Goal: Share content: Share content

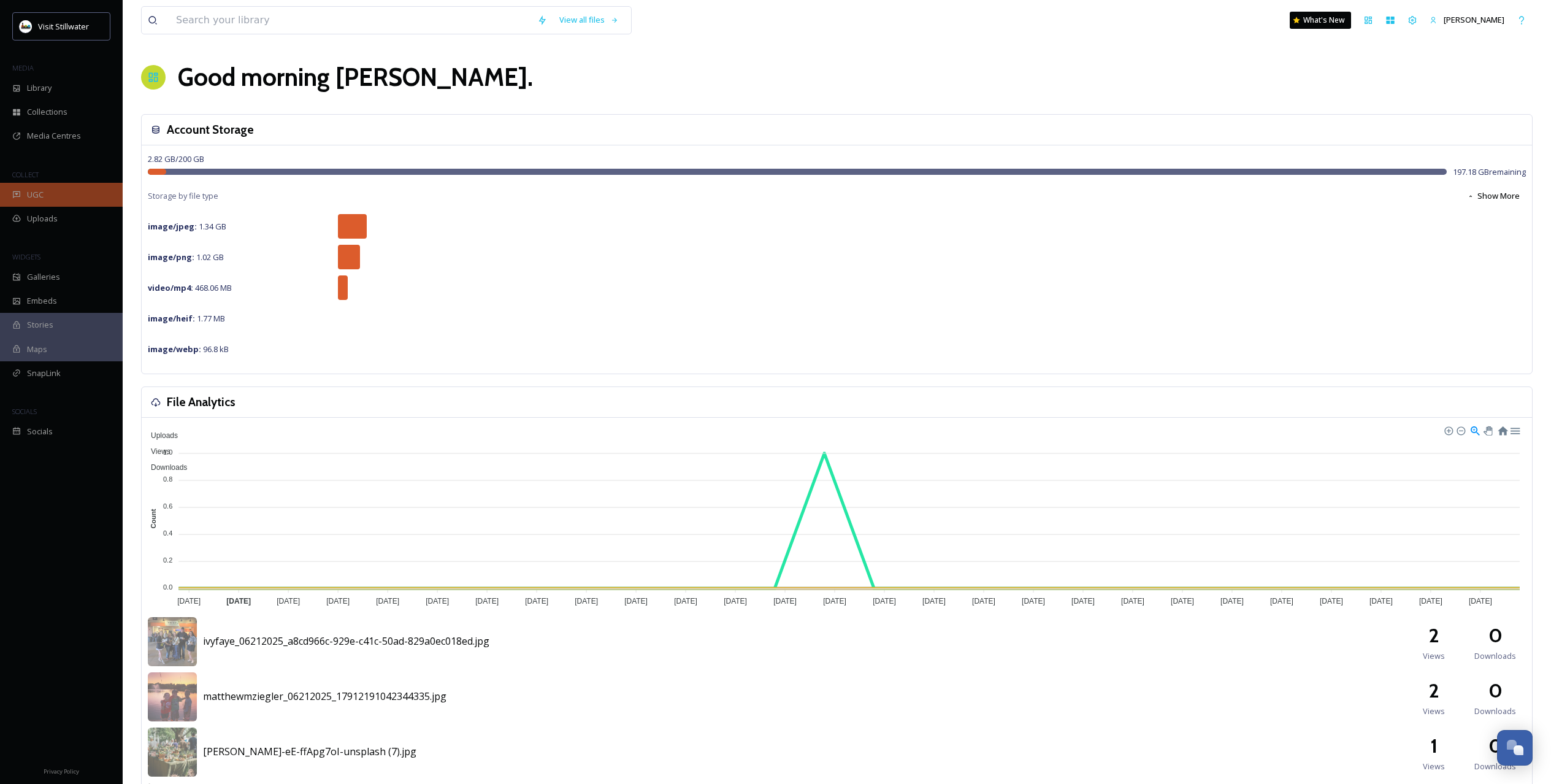
click at [57, 197] on div "UGC" at bounding box center [61, 194] width 122 height 24
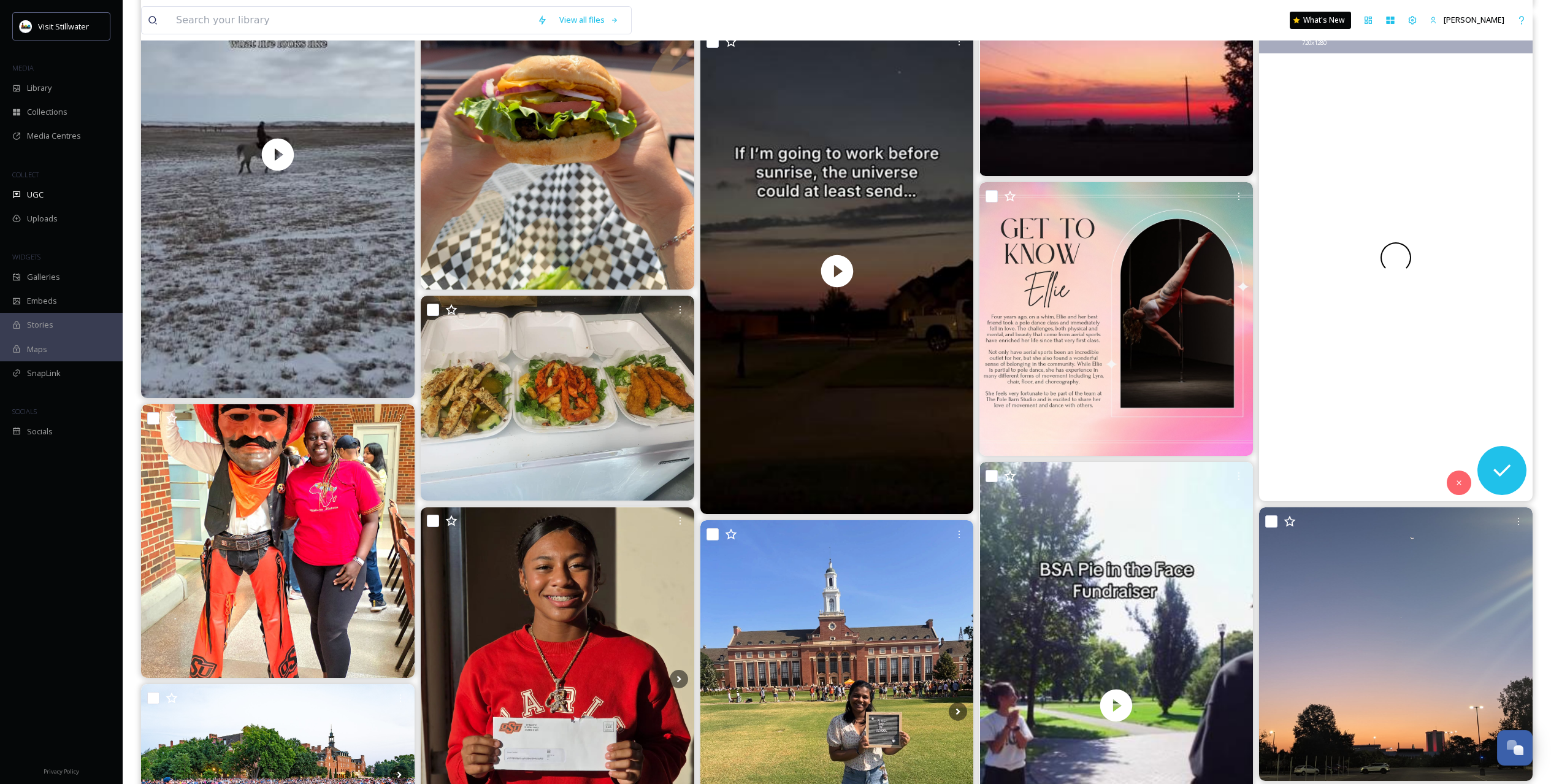
scroll to position [4446, 0]
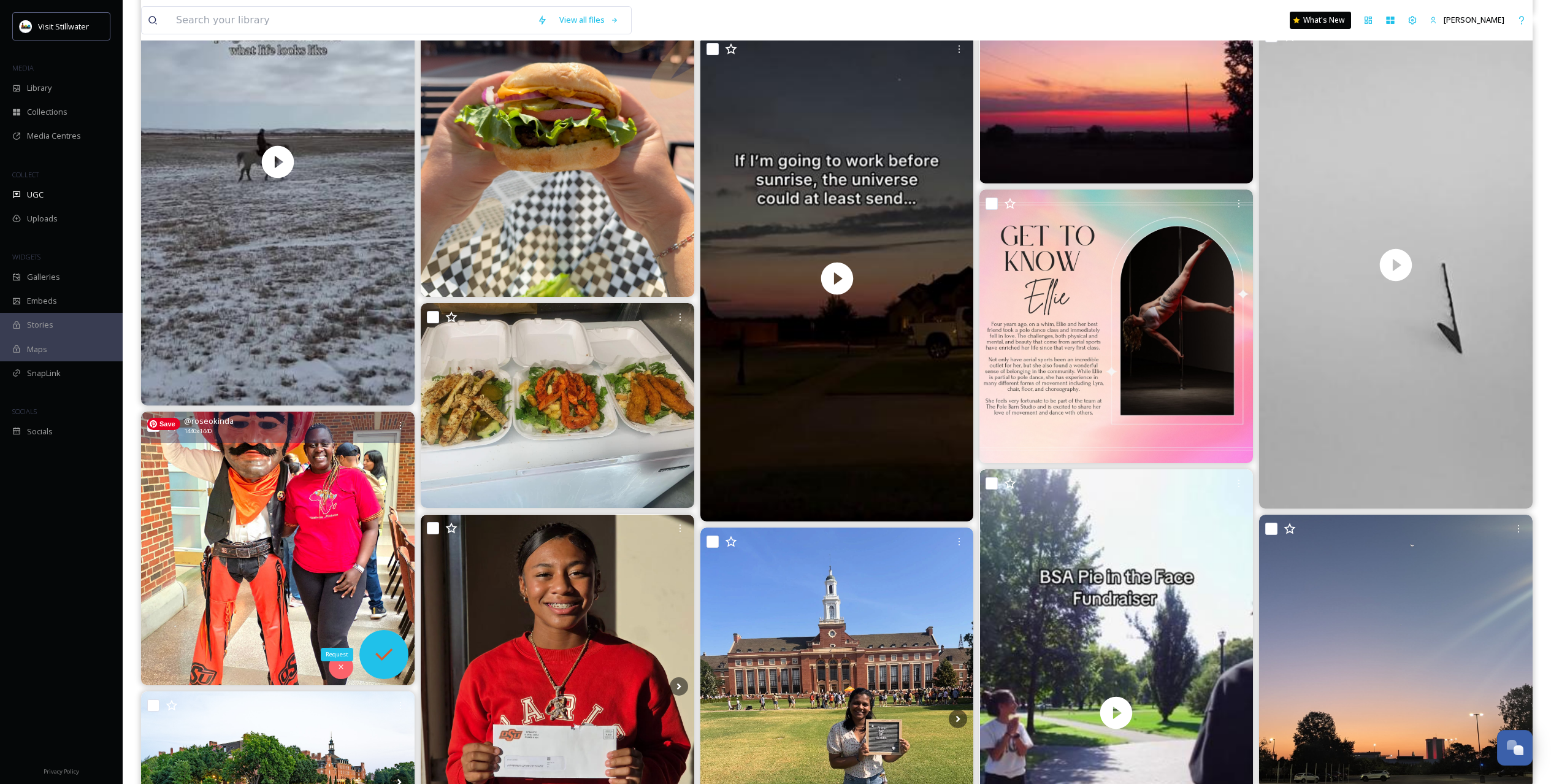
click at [376, 639] on div "Request" at bounding box center [384, 654] width 49 height 49
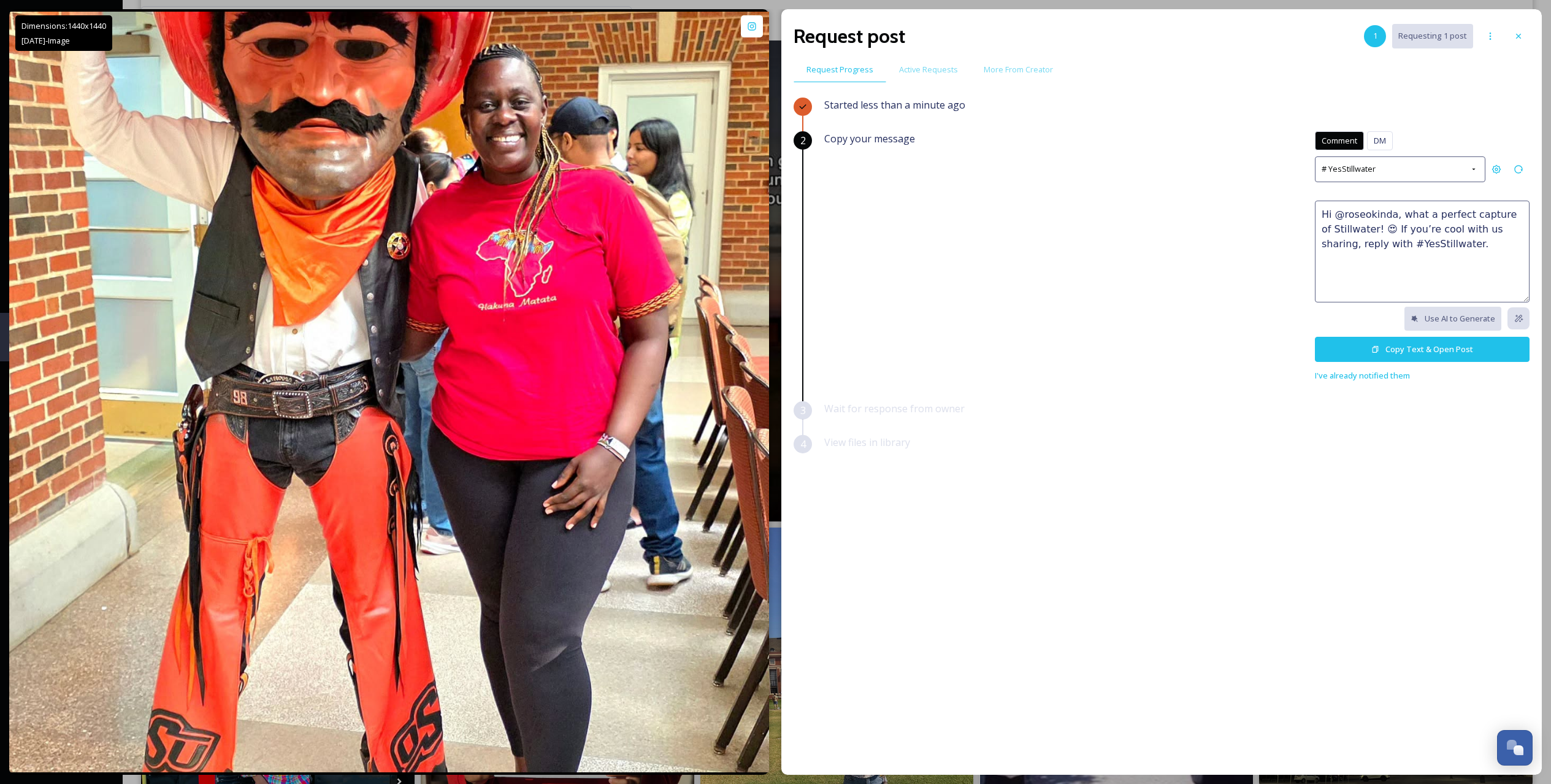
drag, startPoint x: 1458, startPoint y: 243, endPoint x: 1275, endPoint y: 190, distance: 190.5
click at [1275, 190] on div "Copy your message Comment DM Comment DM # YesStillwater Hi @roseokinda, what a …" at bounding box center [1177, 257] width 705 height 252
click at [1423, 352] on button "Copy Text & Open Post" at bounding box center [1422, 349] width 214 height 25
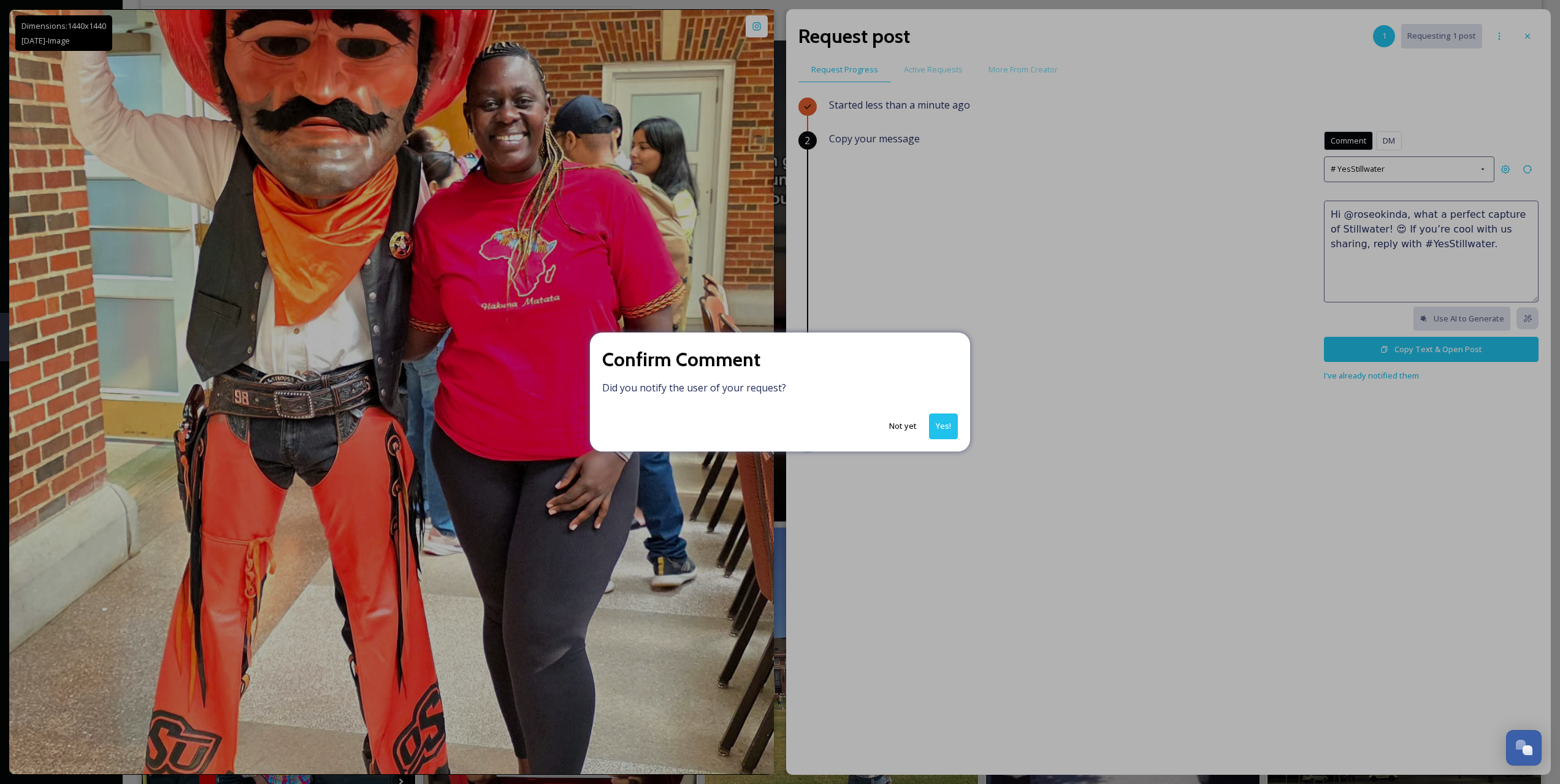
click at [951, 419] on button "Yes!" at bounding box center [944, 426] width 29 height 25
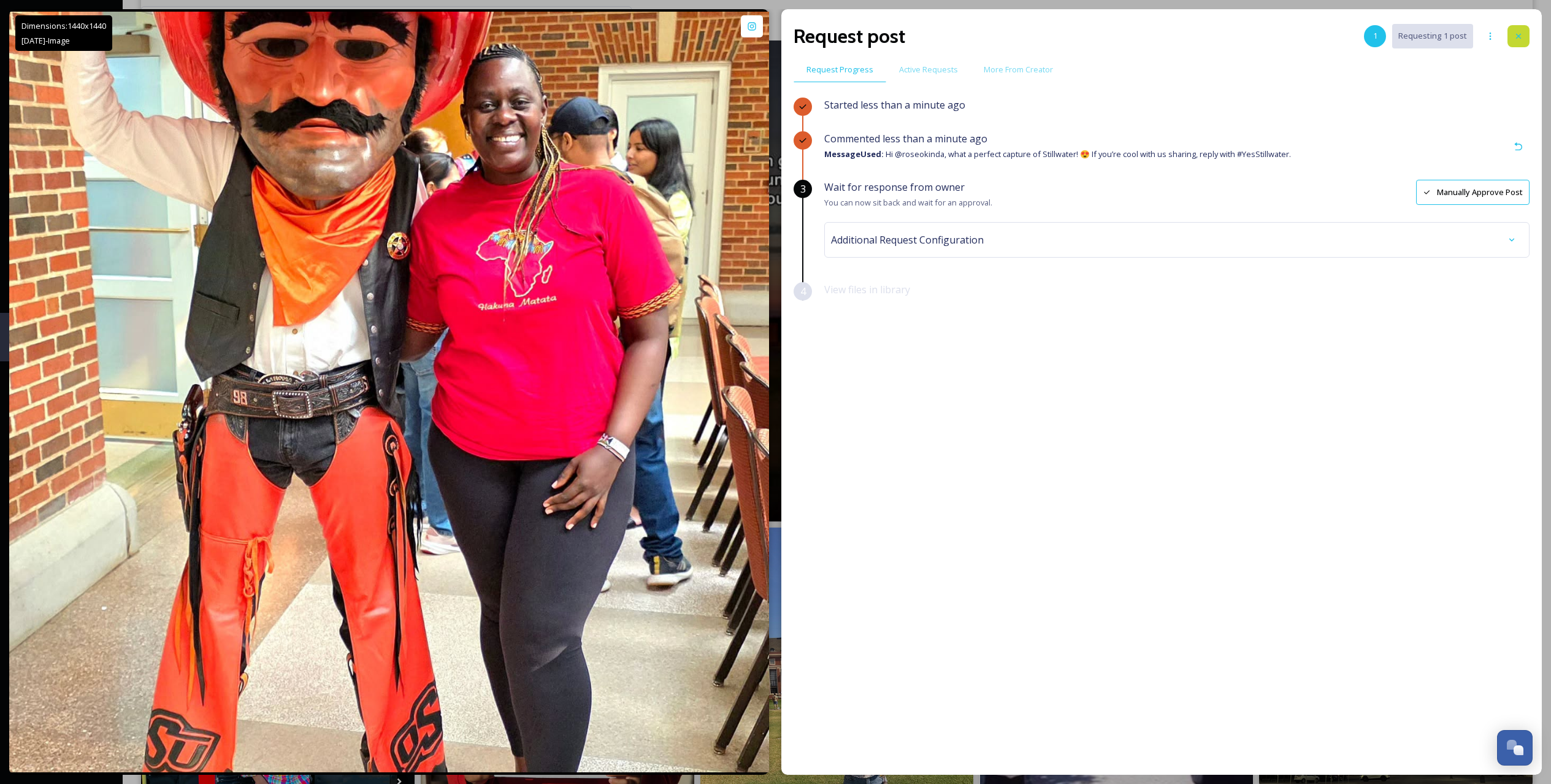
click at [1516, 40] on icon at bounding box center [1519, 36] width 10 height 10
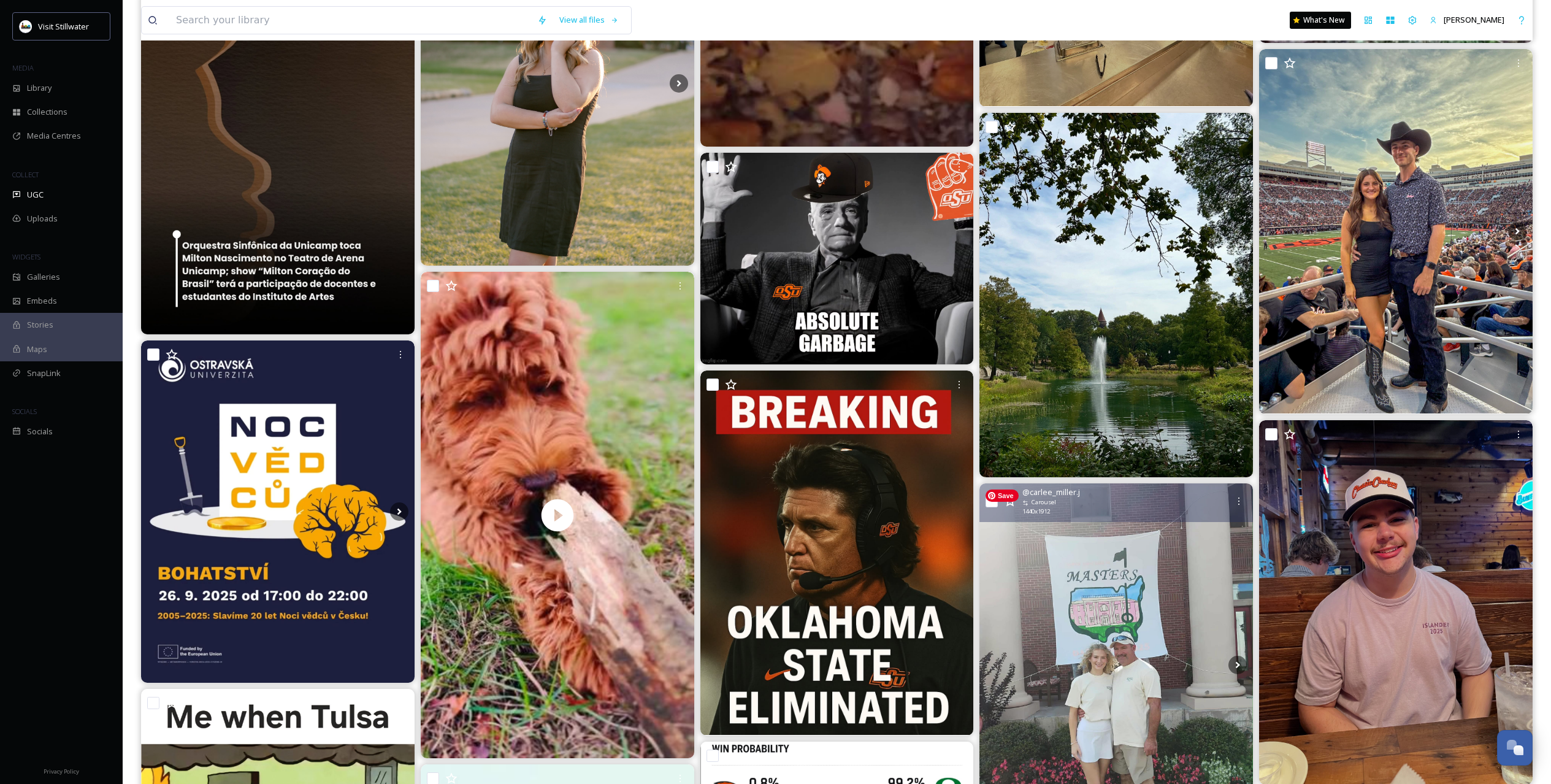
scroll to position [1295, 0]
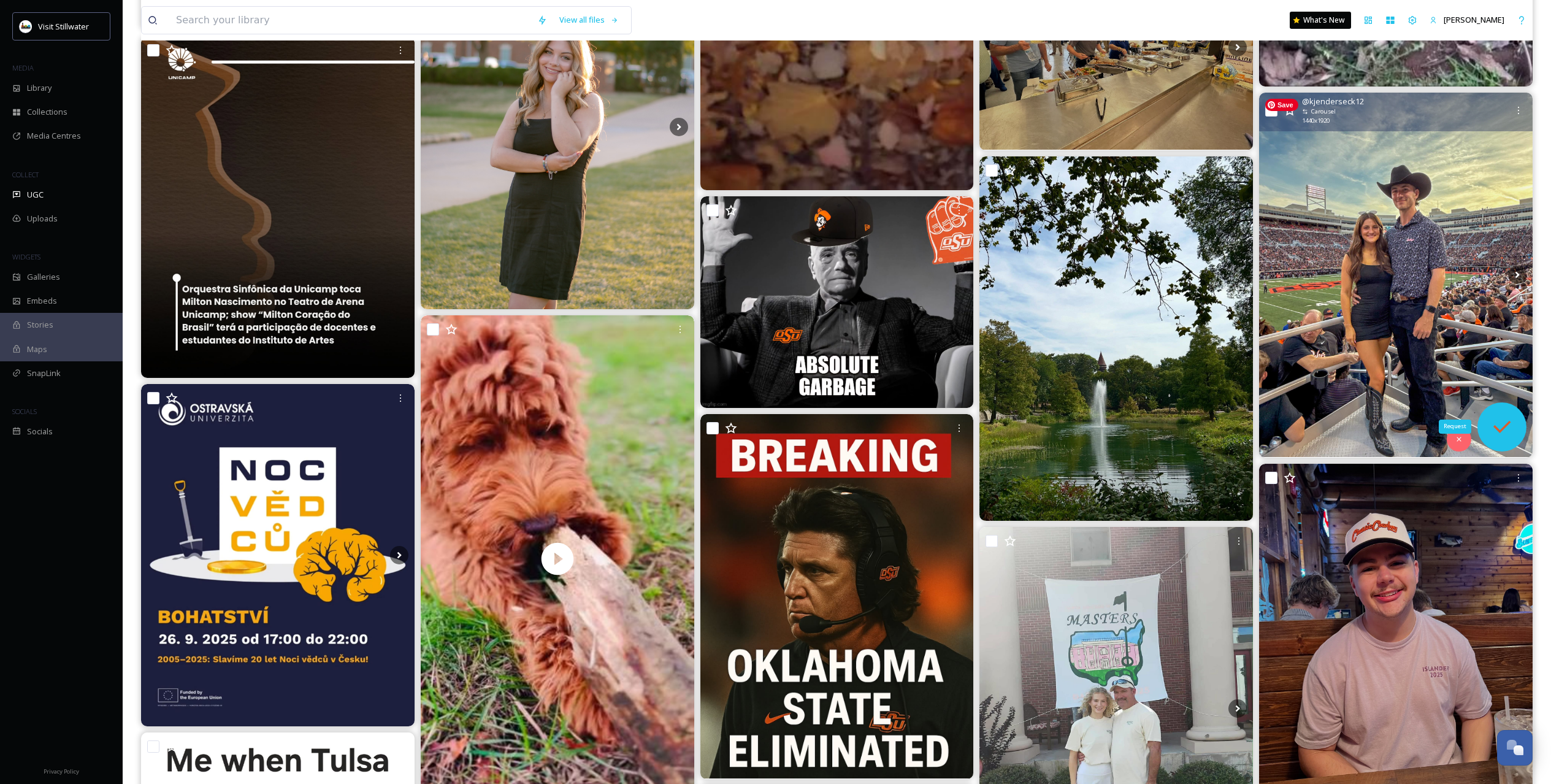
click at [1510, 419] on icon at bounding box center [1501, 427] width 24 height 24
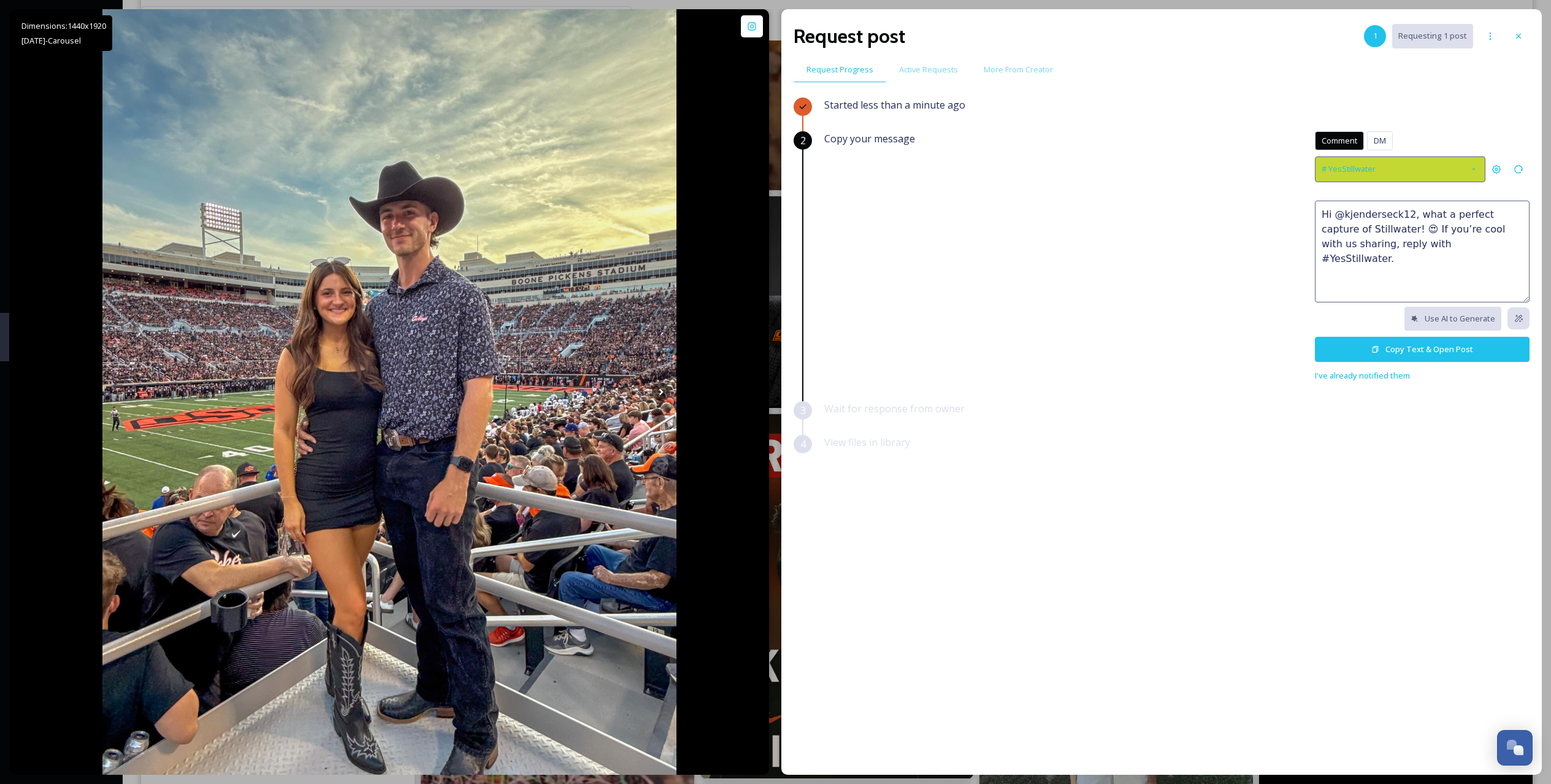
click at [1385, 167] on div "# YesStillwater" at bounding box center [1400, 169] width 171 height 25
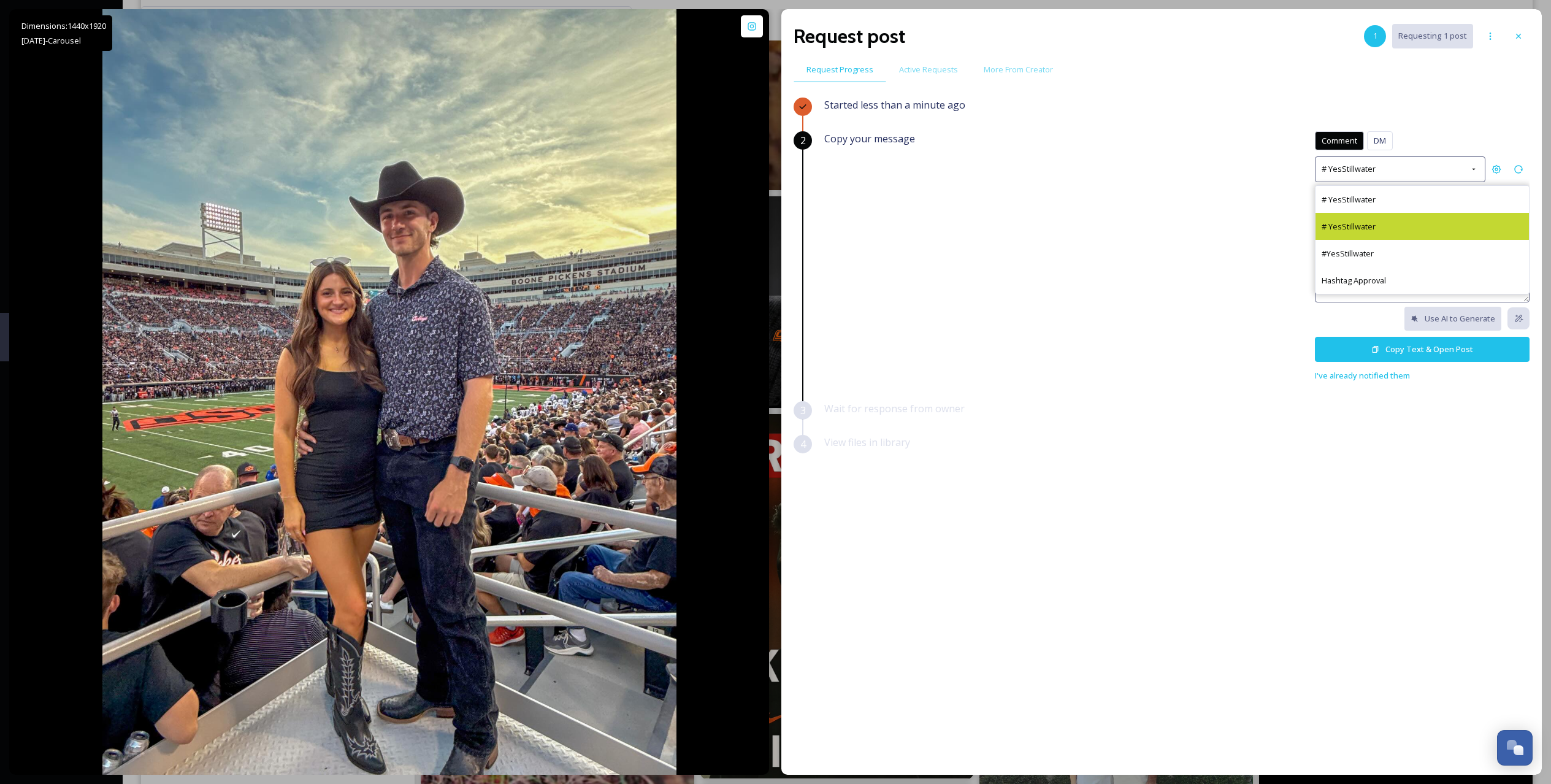
click at [1386, 225] on div "# YesStillwater" at bounding box center [1422, 226] width 214 height 27
type textarea "Such a great shot, @kjenderseck12! 🌟 We’d love to include it in our marketing. …"
drag, startPoint x: 1474, startPoint y: 245, endPoint x: 1303, endPoint y: 199, distance: 177.1
click at [1303, 199] on div "Copy your message Comment DM Comment DM # YesStillwater Such a great shot, @kje…" at bounding box center [1177, 257] width 705 height 252
click at [1364, 344] on button "Copy Text & Open Post" at bounding box center [1422, 349] width 214 height 25
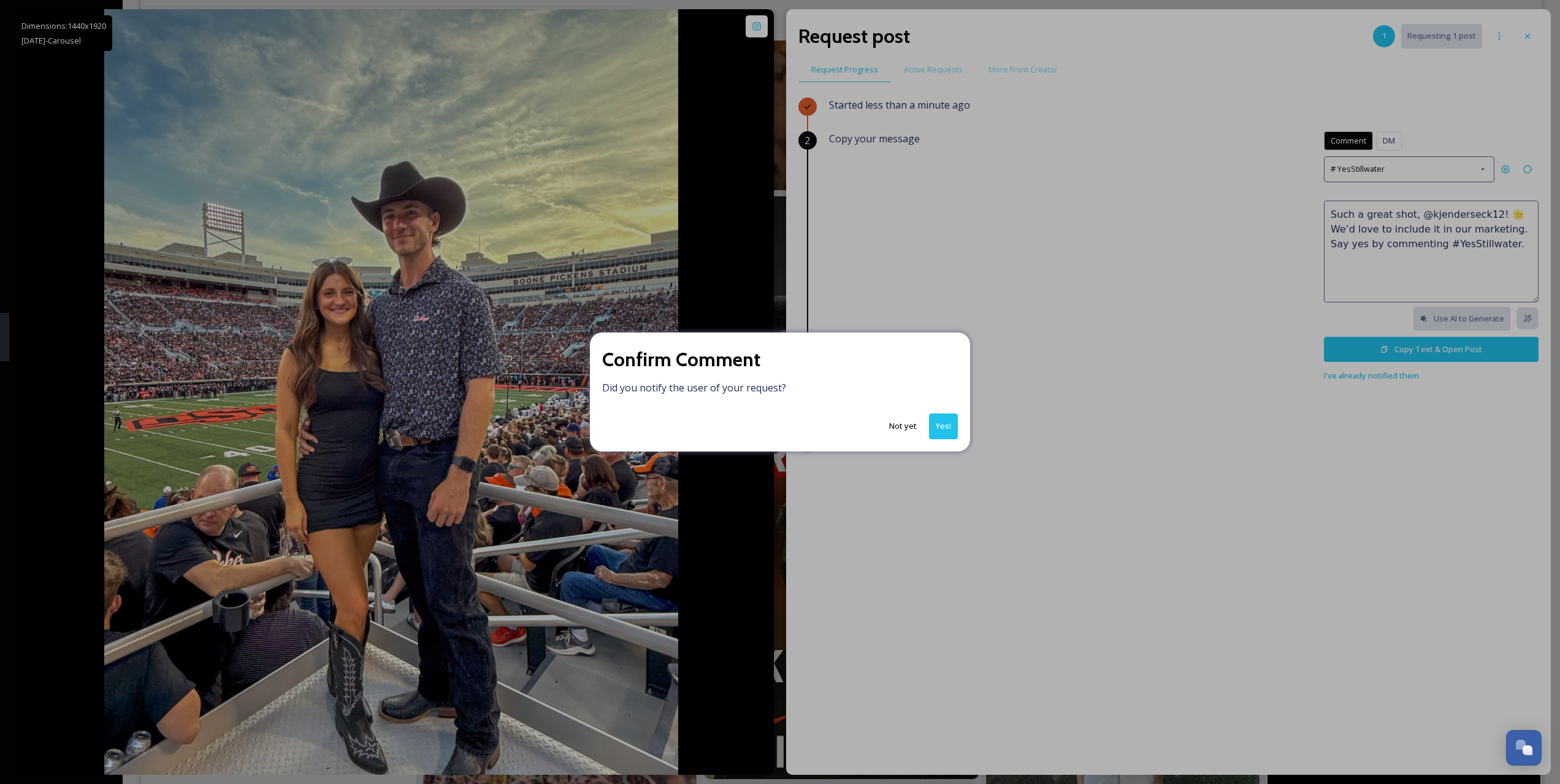
click at [942, 420] on button "Yes!" at bounding box center [944, 426] width 29 height 25
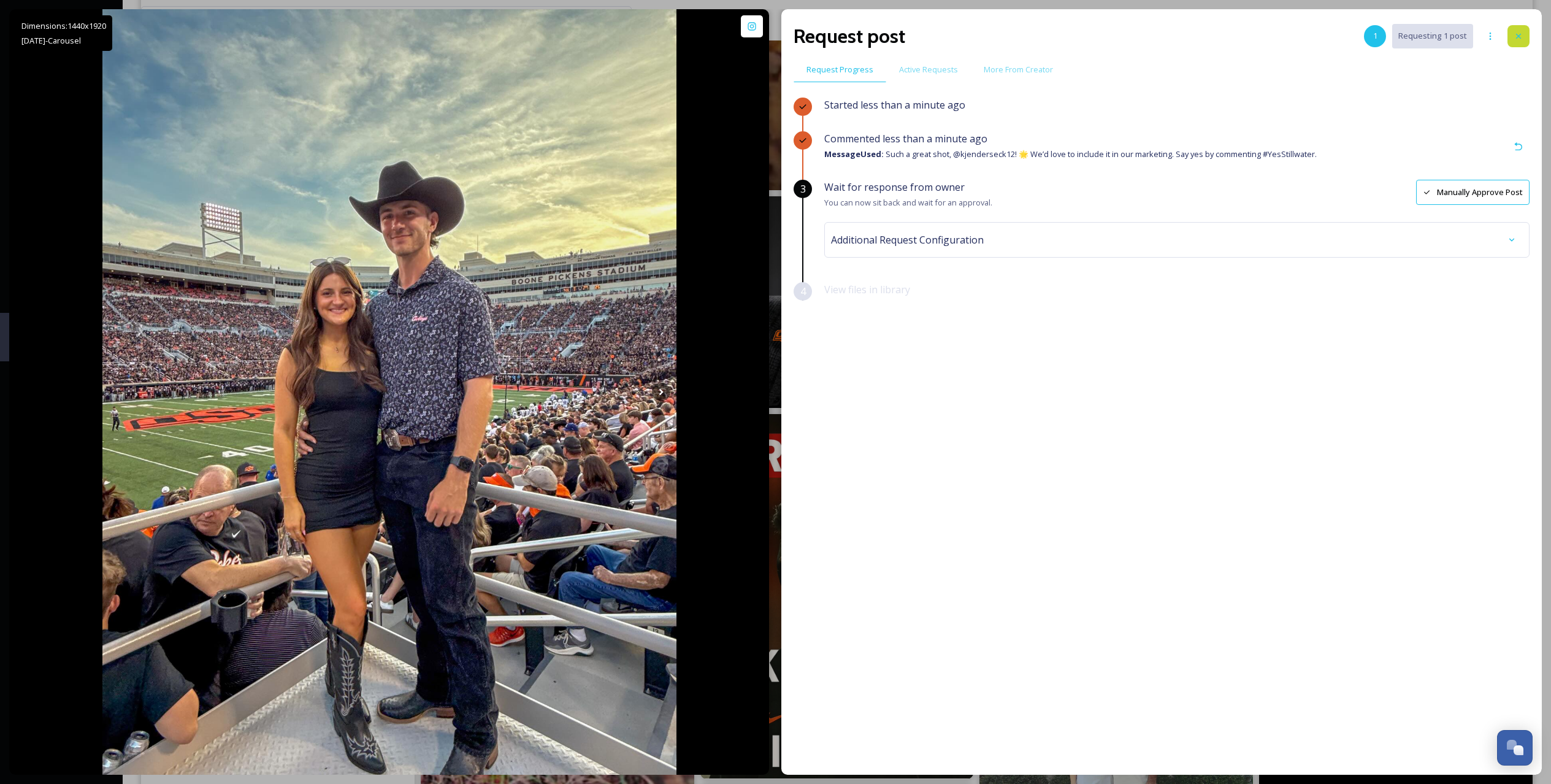
click at [1522, 41] on div at bounding box center [1519, 36] width 22 height 22
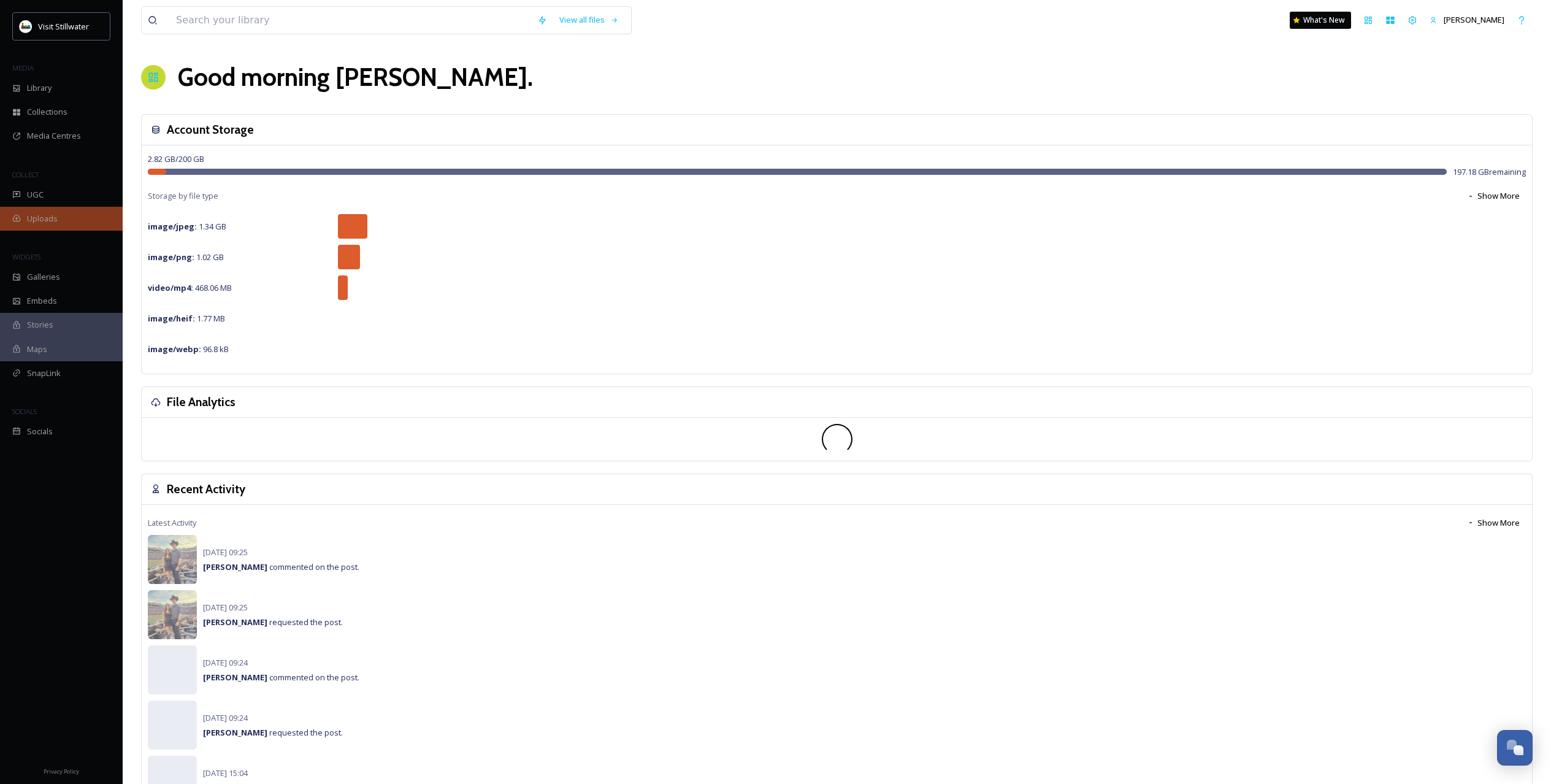
click at [48, 219] on span "Uploads" at bounding box center [42, 218] width 30 height 12
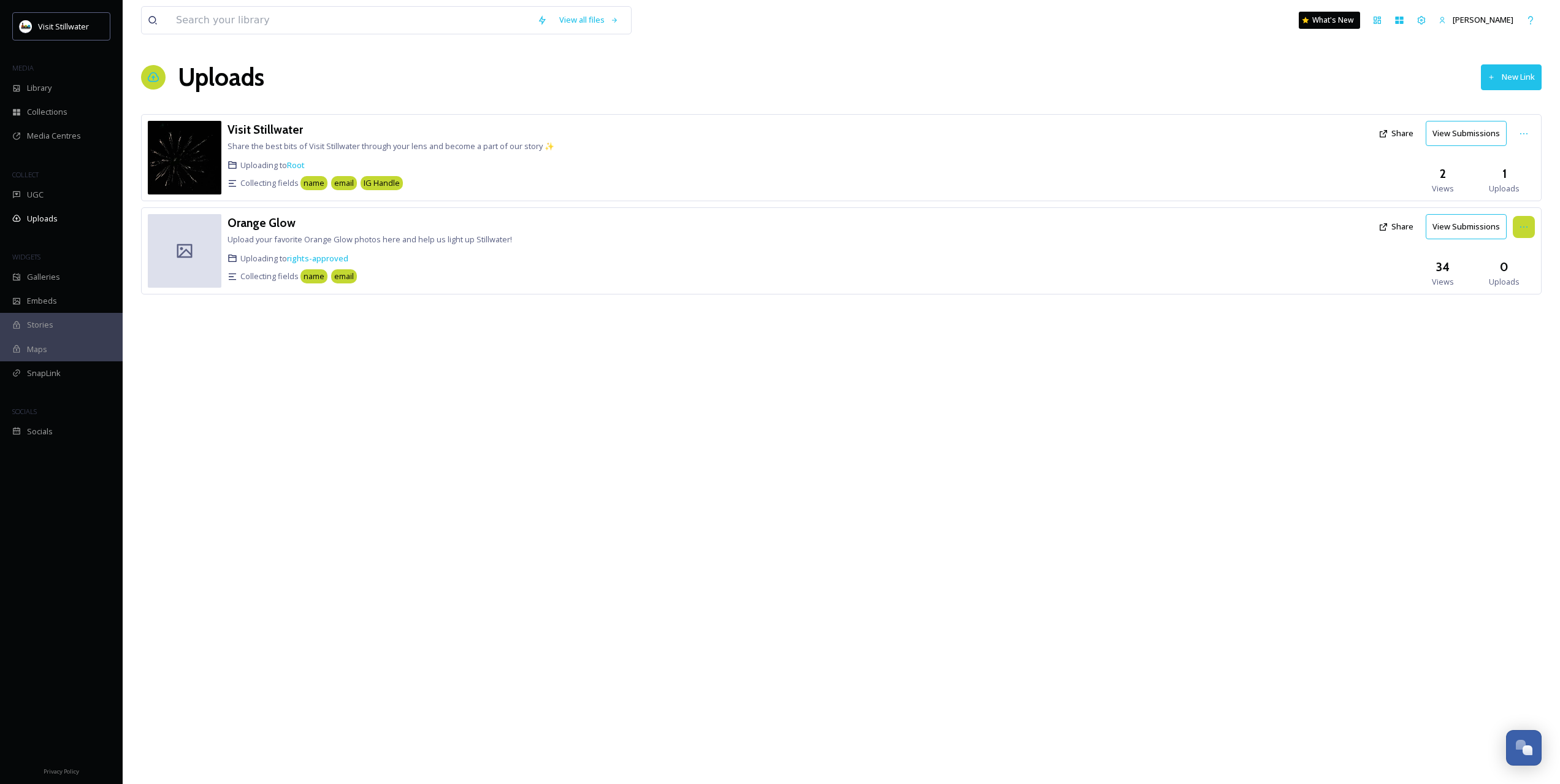
click at [1528, 225] on icon at bounding box center [1524, 227] width 10 height 10
click at [1518, 252] on span "View Link" at bounding box center [1512, 253] width 35 height 12
click at [482, 287] on div "Orange Glow Upload your favorite Orange Glow photos here and help us light up S…" at bounding box center [574, 251] width 694 height 73
click at [1411, 13] on div "Team Settings" at bounding box center [1422, 20] width 22 height 22
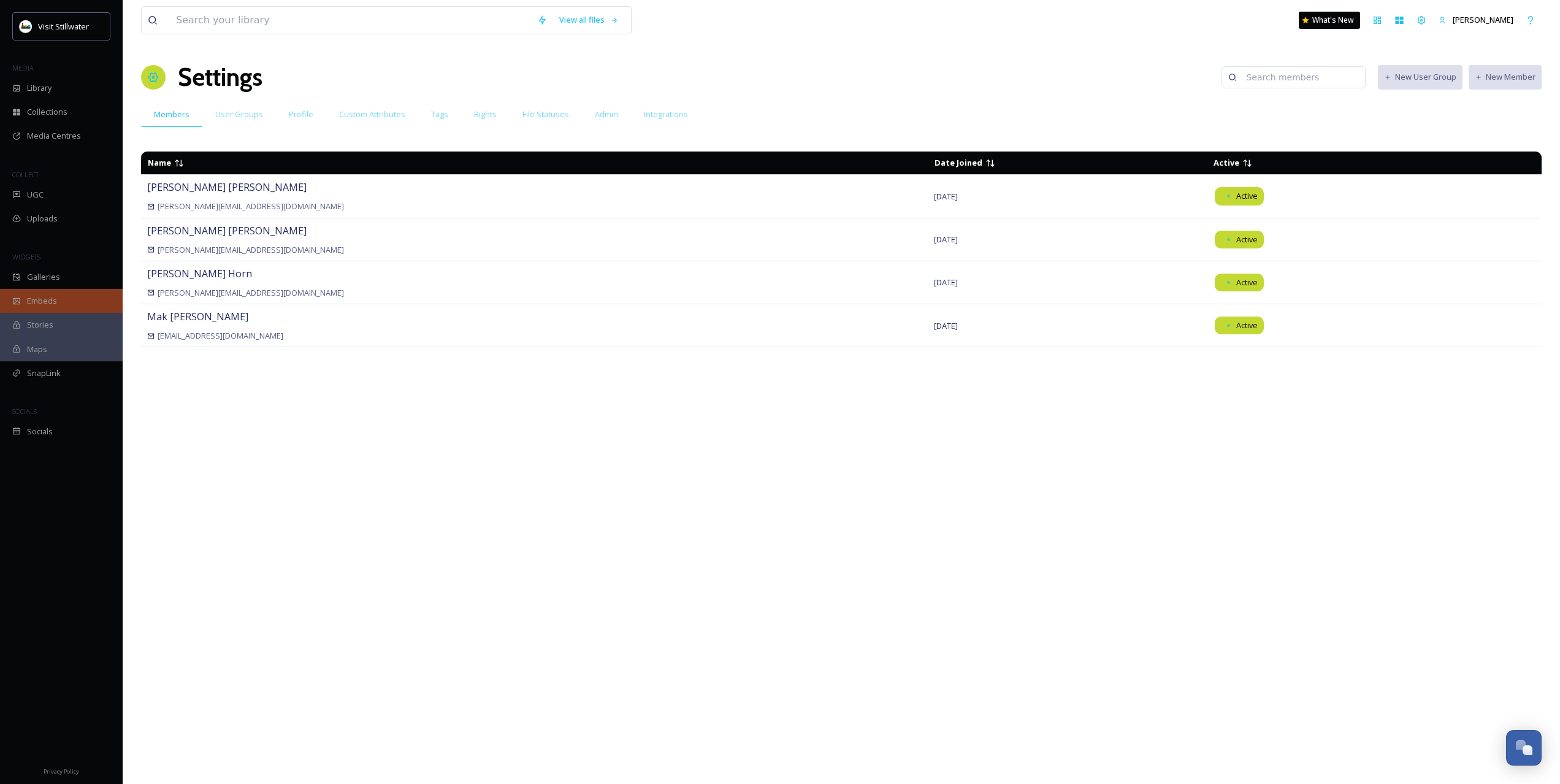
click at [41, 296] on span "Embeds" at bounding box center [41, 301] width 30 height 12
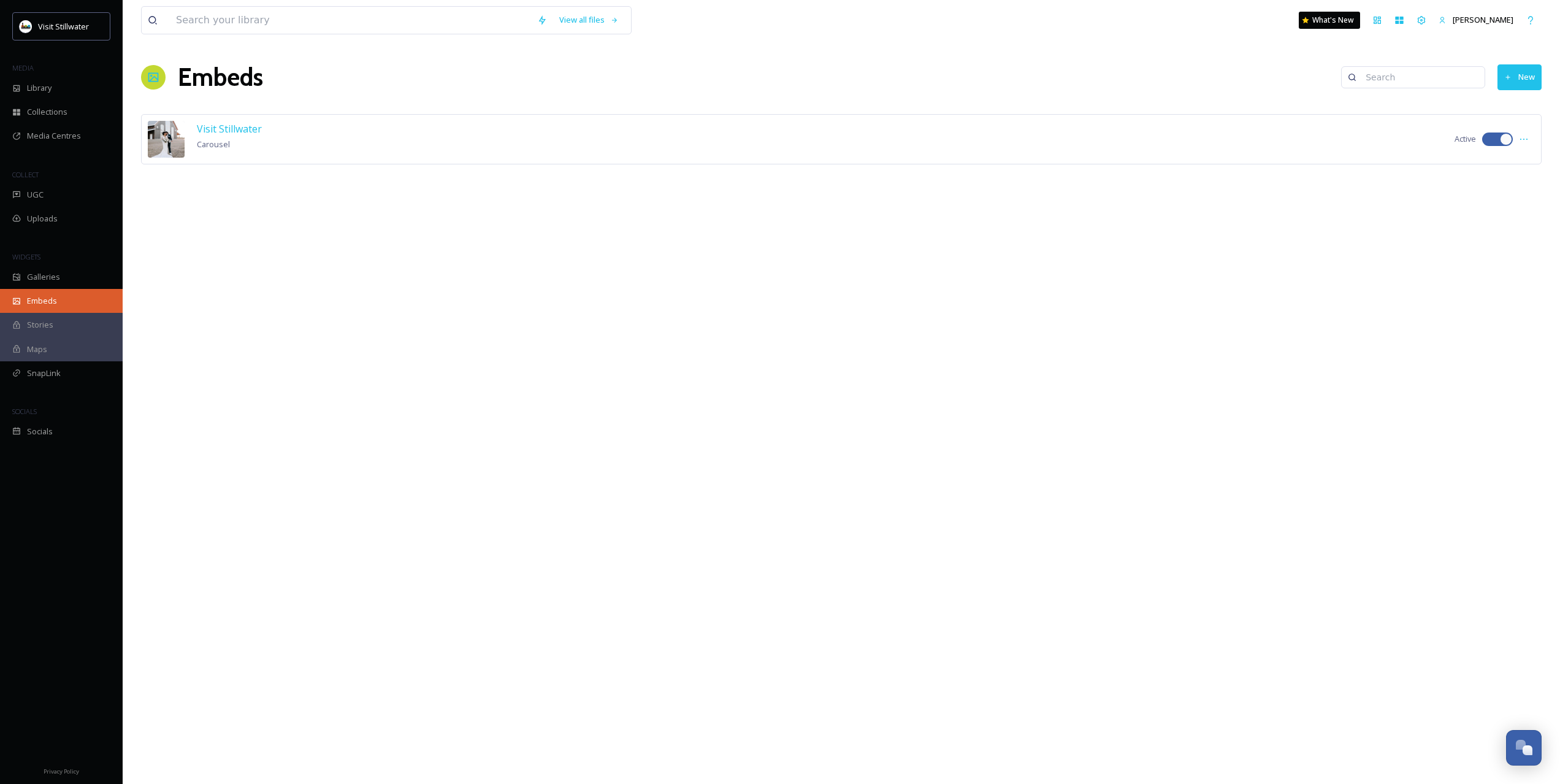
click at [66, 300] on div "Embeds" at bounding box center [61, 301] width 122 height 24
click at [57, 274] on span "Galleries" at bounding box center [44, 277] width 33 height 12
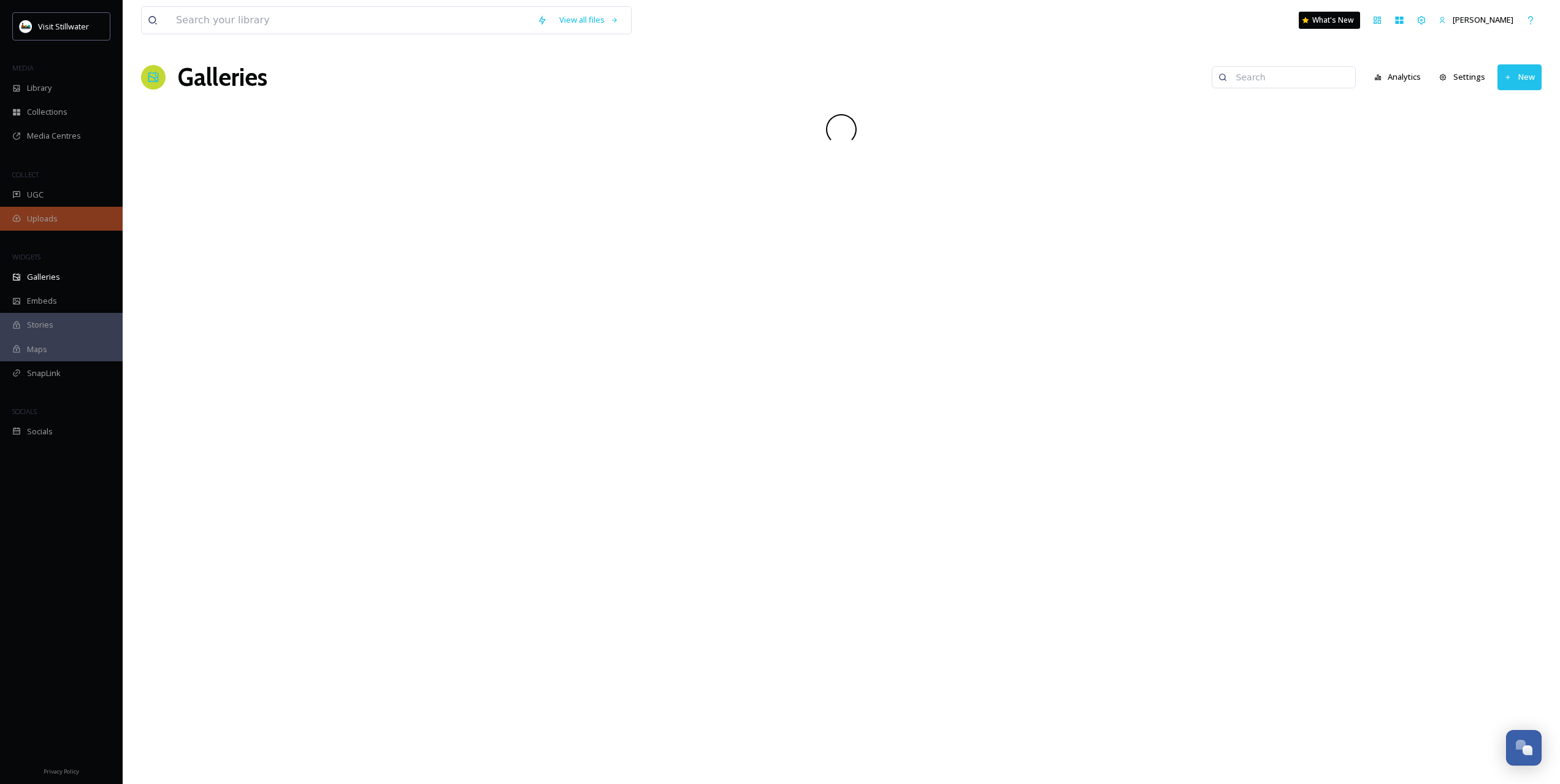
click at [35, 212] on div "Uploads" at bounding box center [61, 218] width 122 height 24
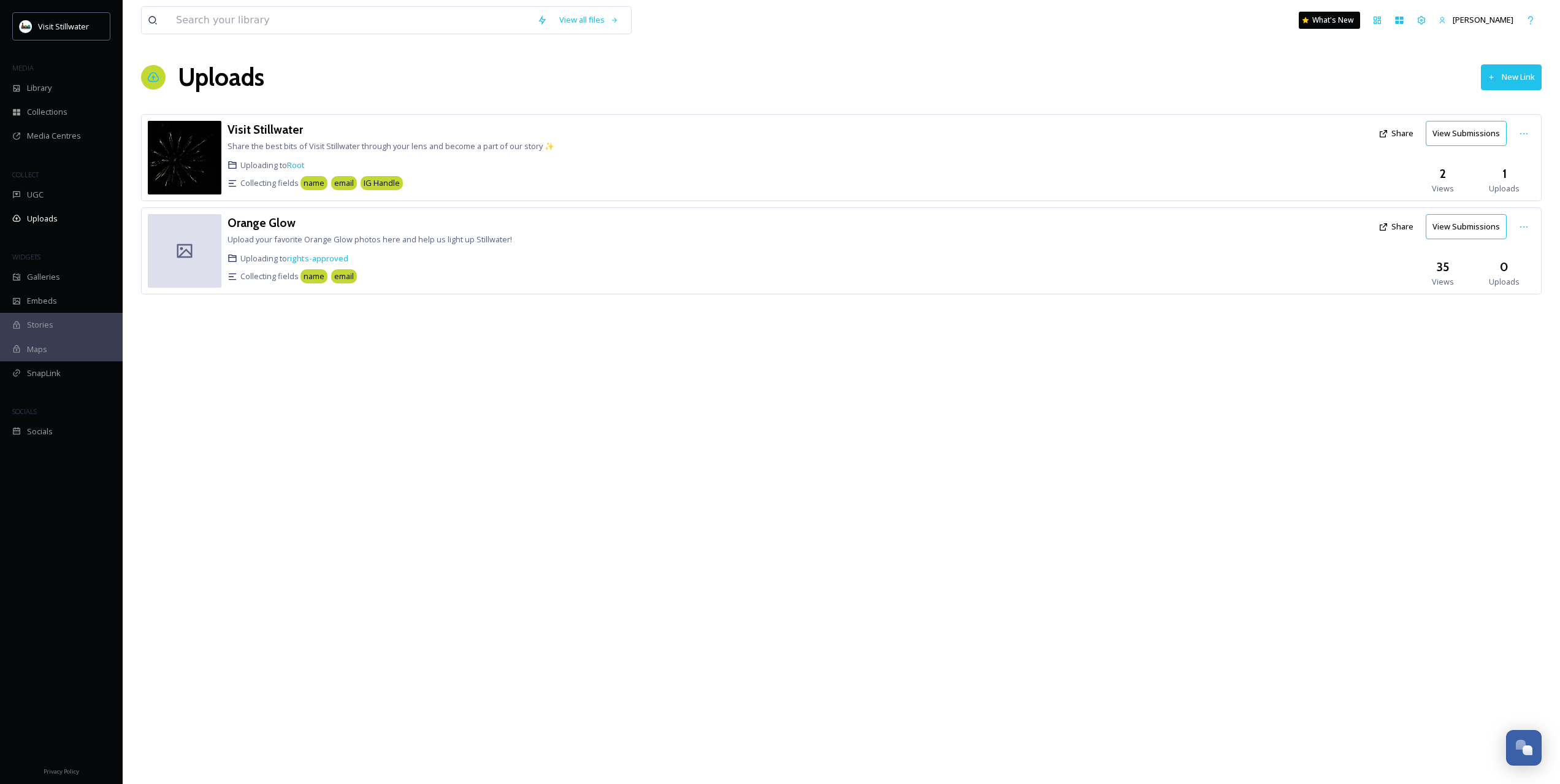
click at [1402, 225] on button "Share" at bounding box center [1396, 226] width 47 height 24
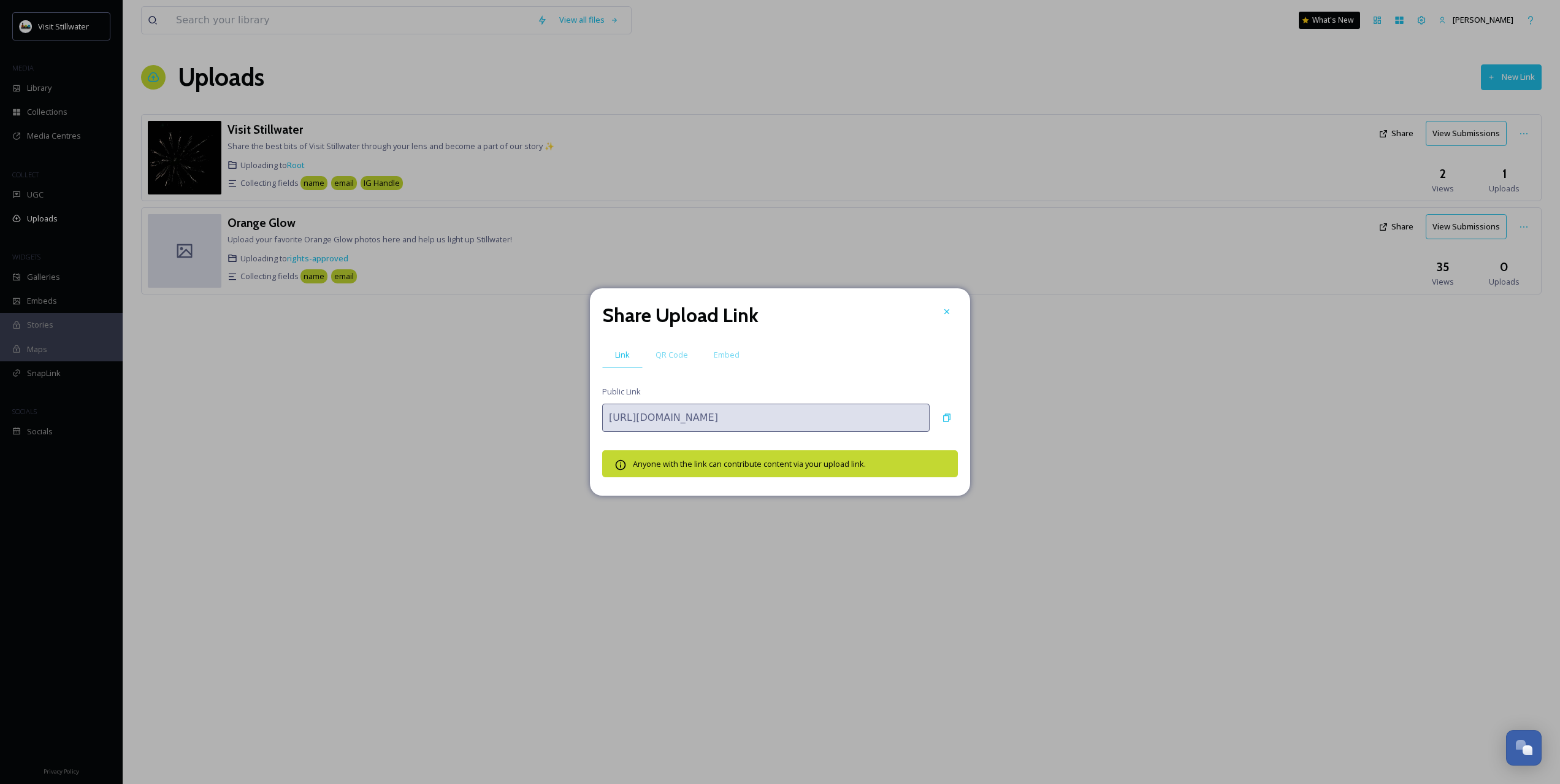
click at [715, 356] on span "Embed" at bounding box center [726, 355] width 26 height 12
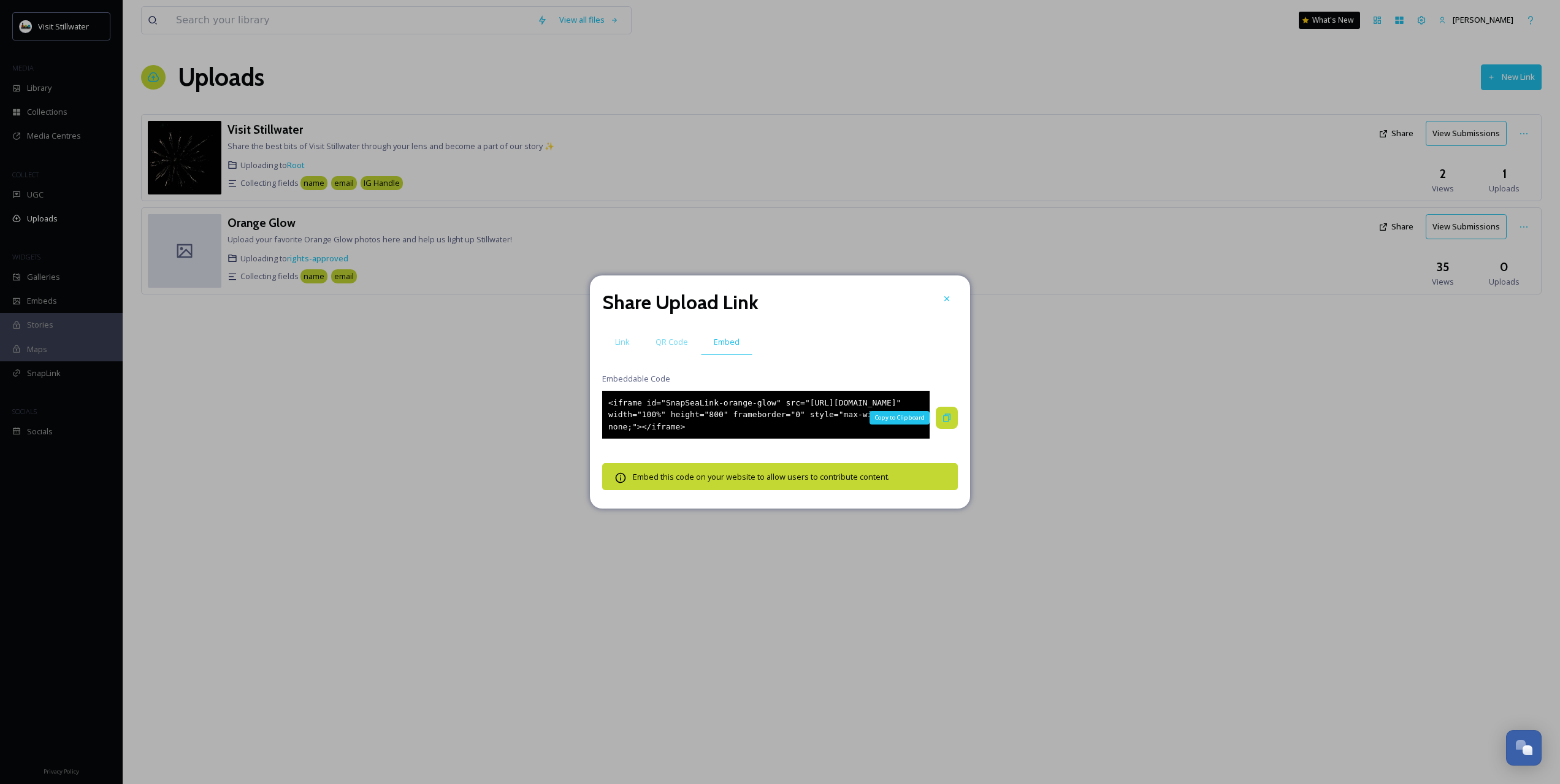
click at [947, 417] on icon at bounding box center [947, 418] width 10 height 10
drag, startPoint x: 705, startPoint y: 436, endPoint x: 584, endPoint y: 387, distance: 130.5
click at [584, 387] on div "Share Upload Link Link QR Code Embed Embeddable Code <iframe id="SnapSeaLink-or…" at bounding box center [780, 392] width 1560 height 784
copy div "<iframe id="SnapSeaLink-orange-glow" src="[URL][DOMAIN_NAME]" width="100%" heig…"
